Goal: Task Accomplishment & Management: Manage account settings

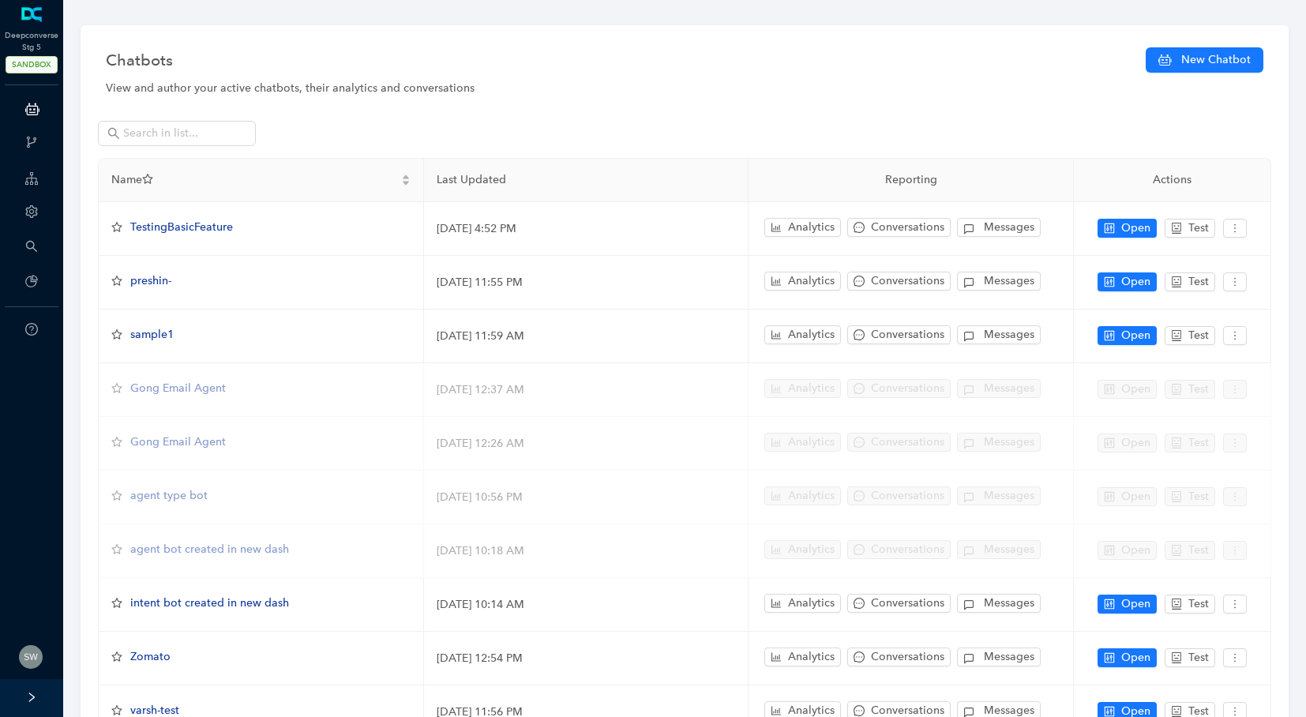
click at [36, 643] on li "Profile" at bounding box center [24, 660] width 72 height 38
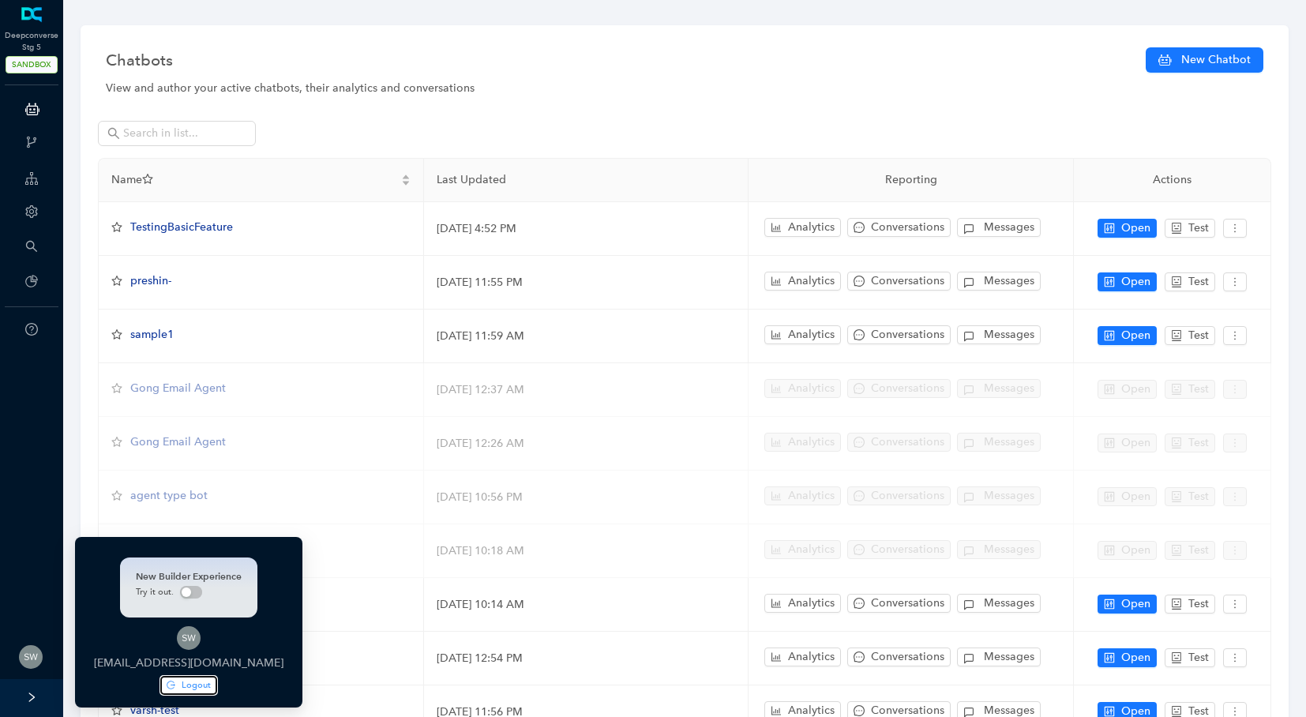
click at [191, 684] on span "Logout" at bounding box center [196, 684] width 29 height 13
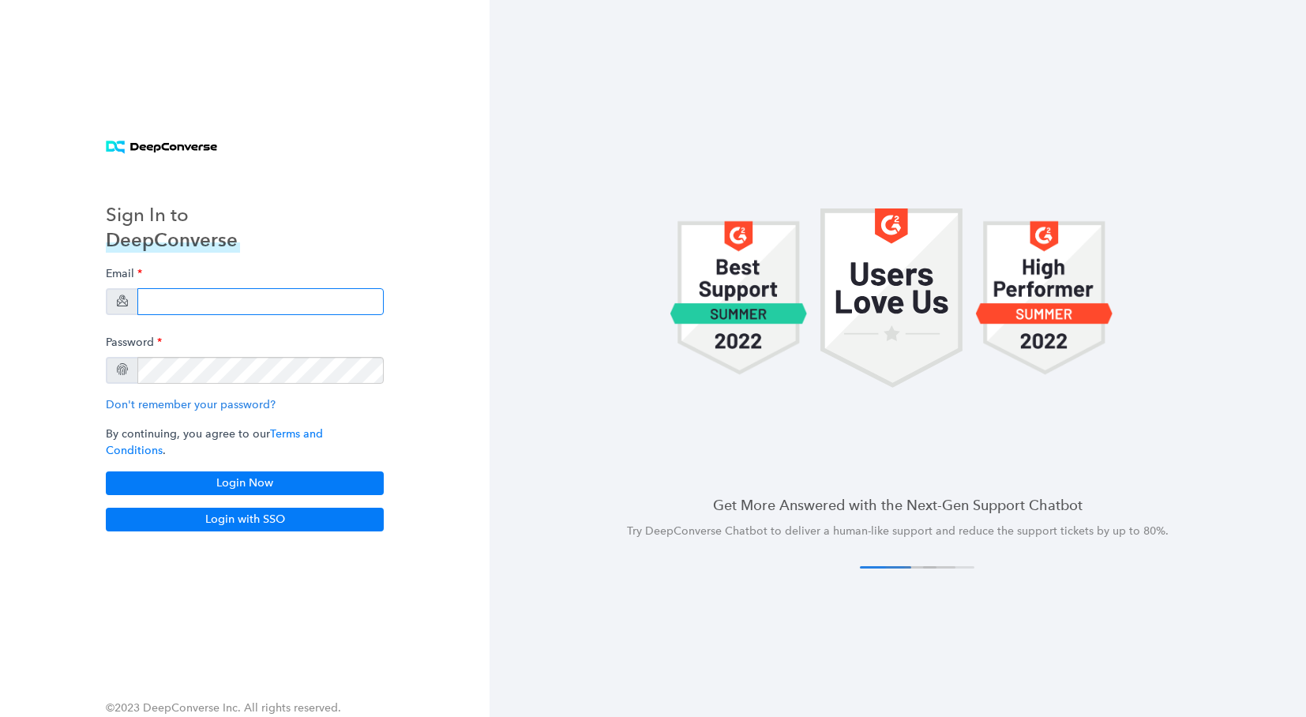
click at [169, 304] on input "email" at bounding box center [260, 301] width 246 height 27
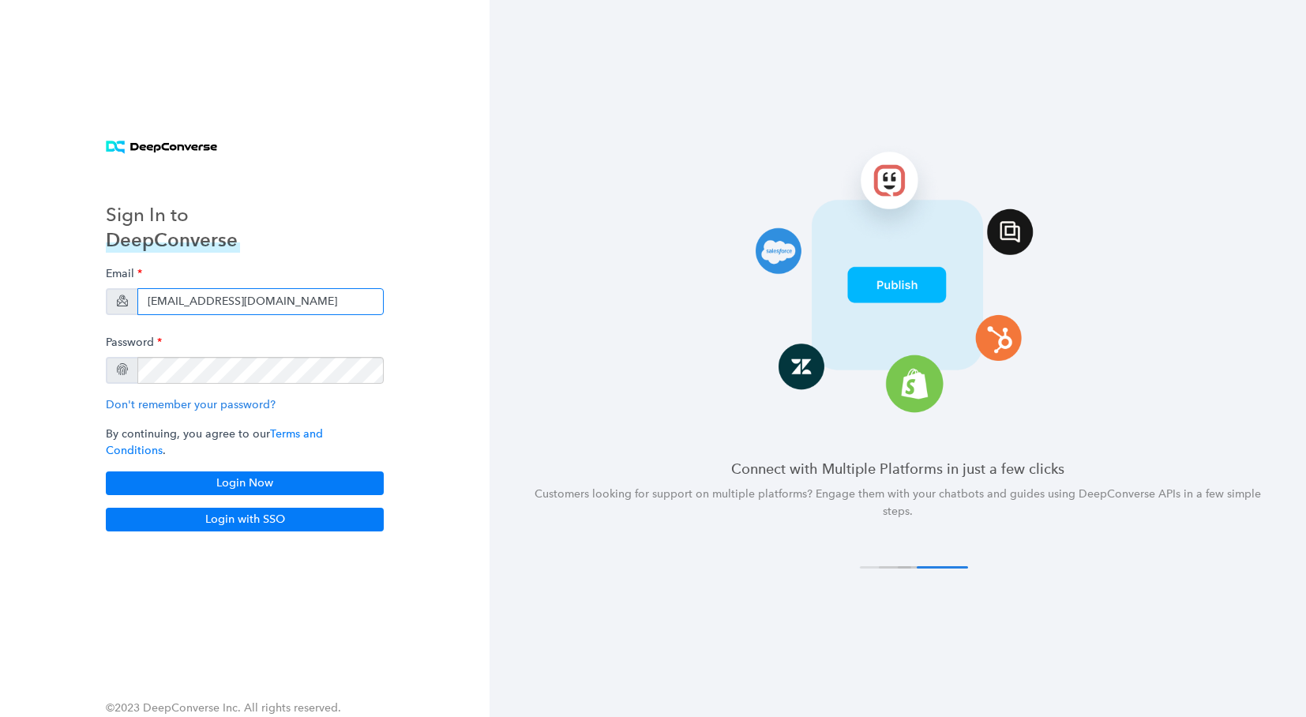
click at [249, 309] on input "[EMAIL_ADDRESS][DOMAIN_NAME]" at bounding box center [260, 301] width 246 height 27
type input "[EMAIL_ADDRESS][DOMAIN_NAME]"
click at [205, 485] on button "Login Now" at bounding box center [245, 483] width 278 height 24
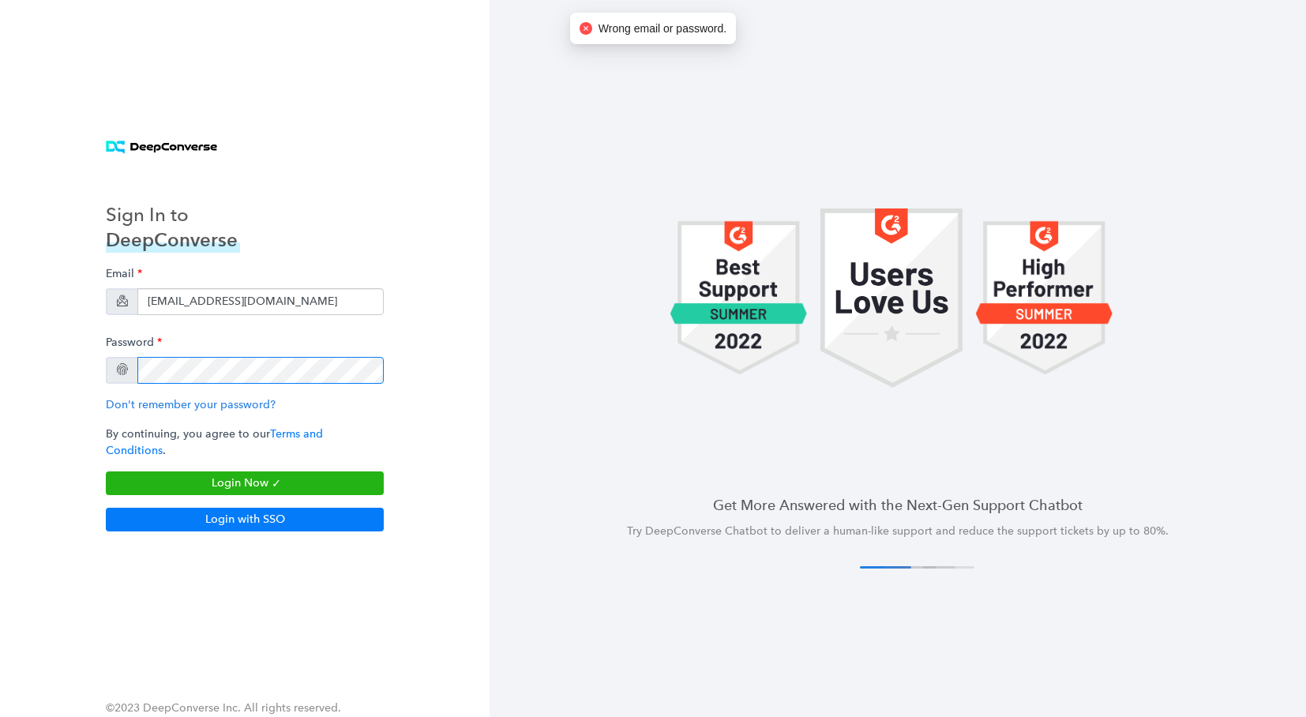
click at [125, 375] on div at bounding box center [245, 370] width 278 height 27
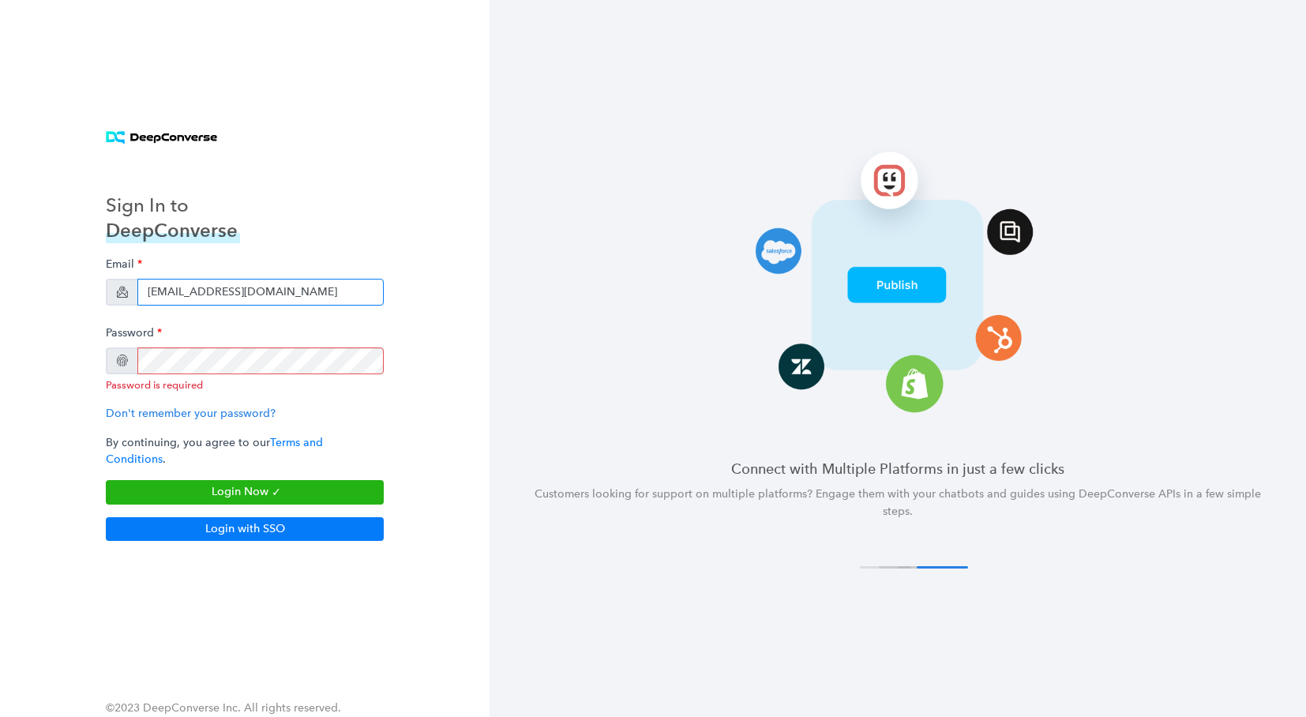
drag, startPoint x: 145, startPoint y: 296, endPoint x: 385, endPoint y: 300, distance: 240.0
click at [385, 300] on div "Sign In to DeepConverse Email [EMAIL_ADDRESS][DOMAIN_NAME] Password Password is…" at bounding box center [245, 358] width 316 height 403
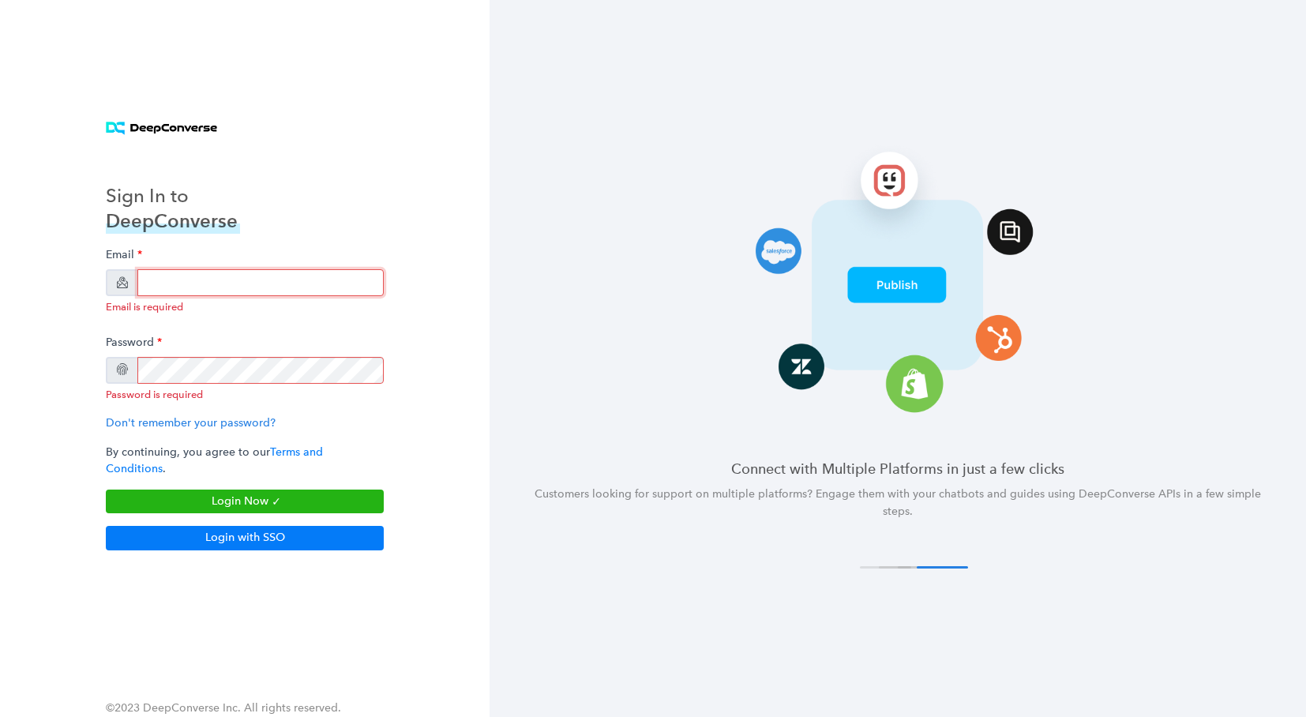
paste input "[EMAIL_ADDRESS][DOMAIN_NAME]"
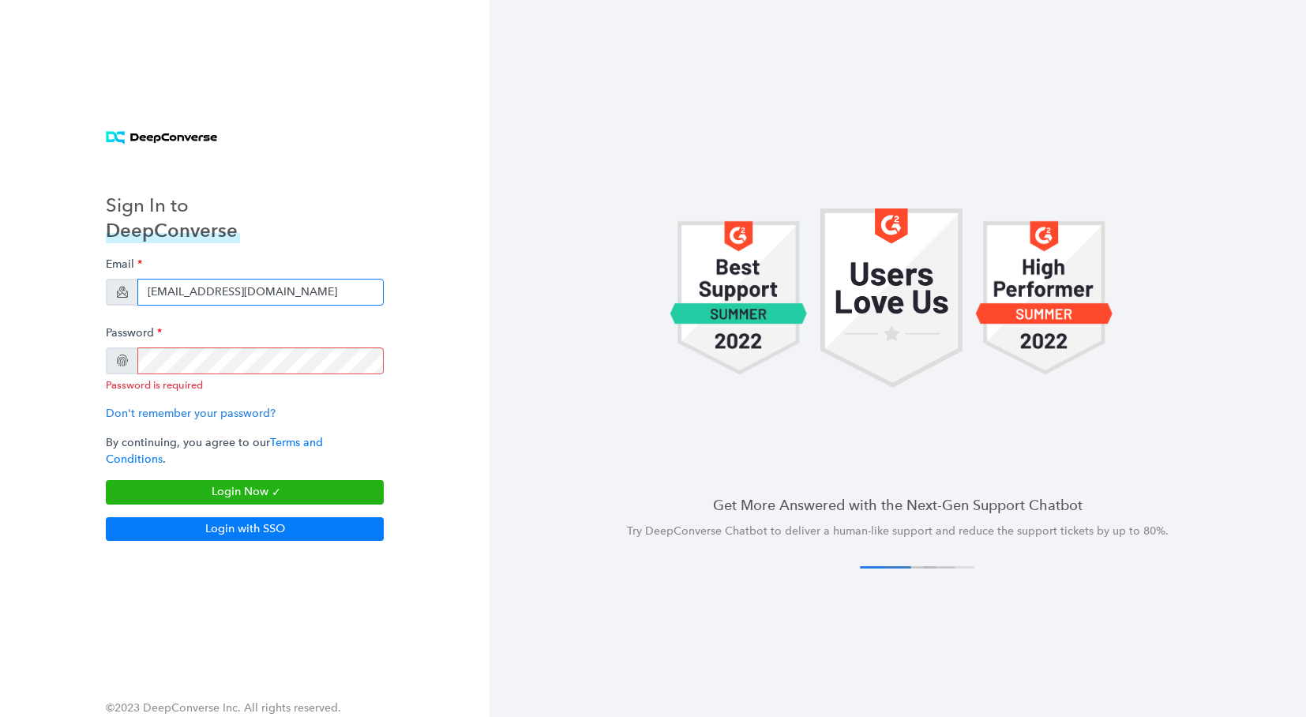
type input "swati.bomidwar+momentous@workato.com"
click at [236, 350] on div "Password Password is required" at bounding box center [245, 355] width 278 height 74
click at [171, 300] on input "swati.bomidwar+momentous@workato.com" at bounding box center [260, 292] width 246 height 27
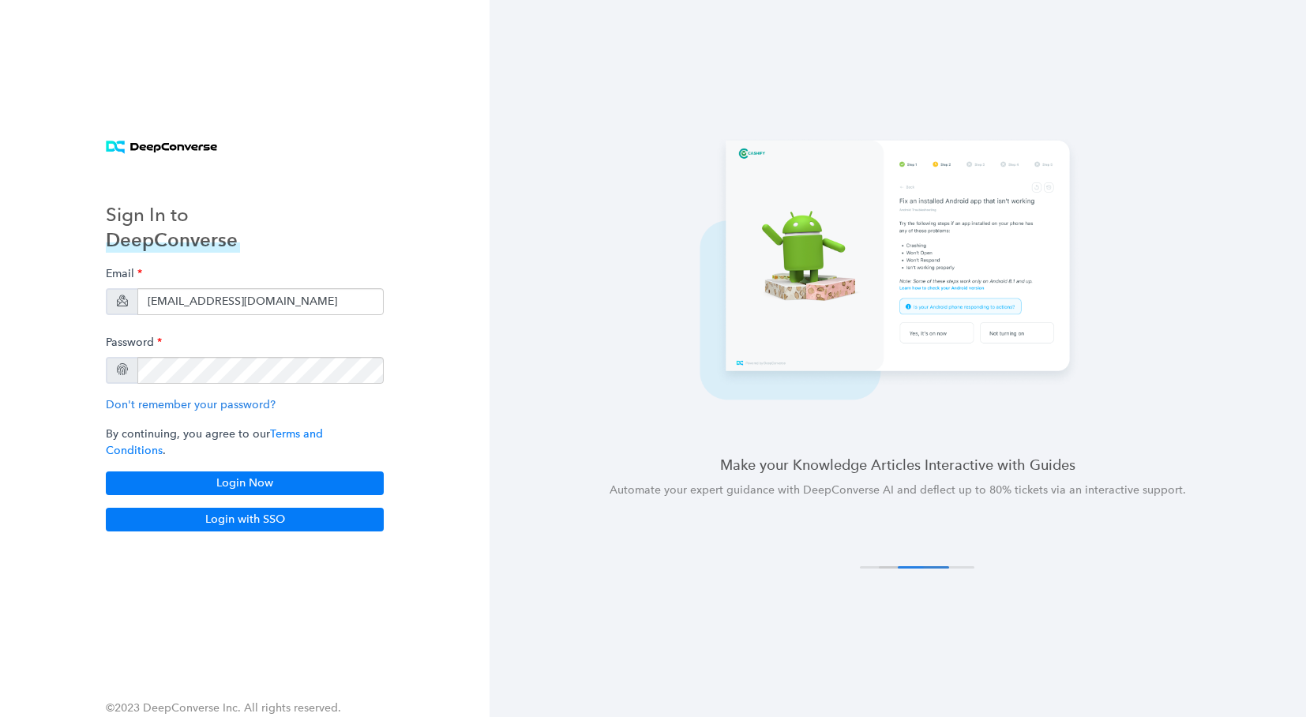
click at [251, 491] on div "Email swati.bomidwar+momentous@workato.com Password Don't remember your passwor…" at bounding box center [245, 395] width 278 height 273
click at [251, 483] on button "Login Now" at bounding box center [245, 483] width 278 height 24
